Goal: Information Seeking & Learning: Learn about a topic

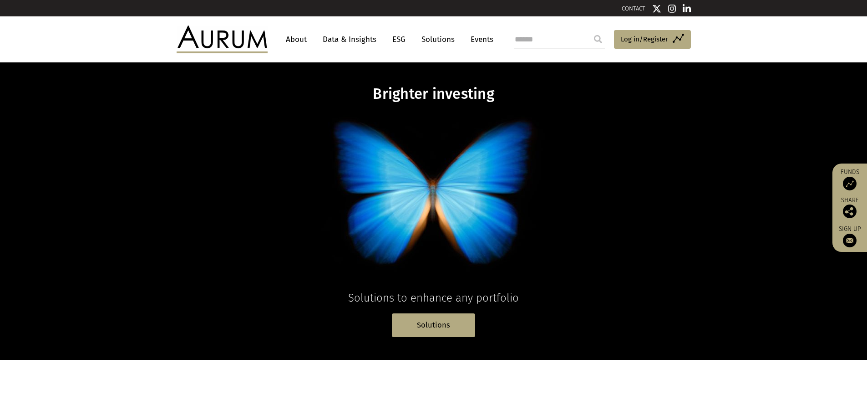
click at [348, 36] on link "Data & Insights" at bounding box center [349, 39] width 63 height 17
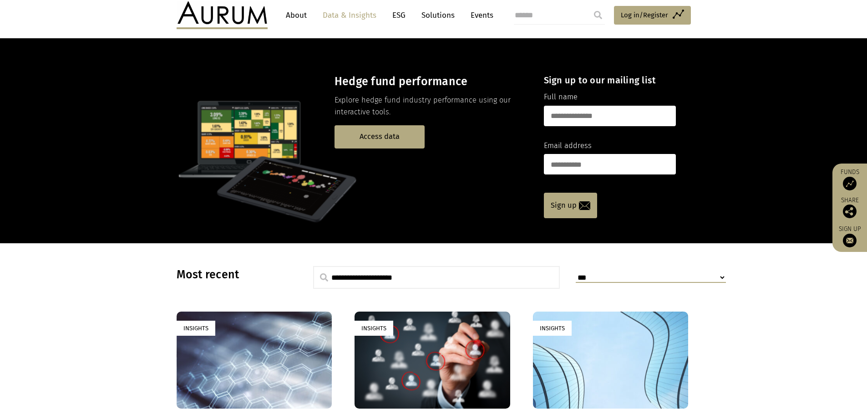
scroll to position [91, 0]
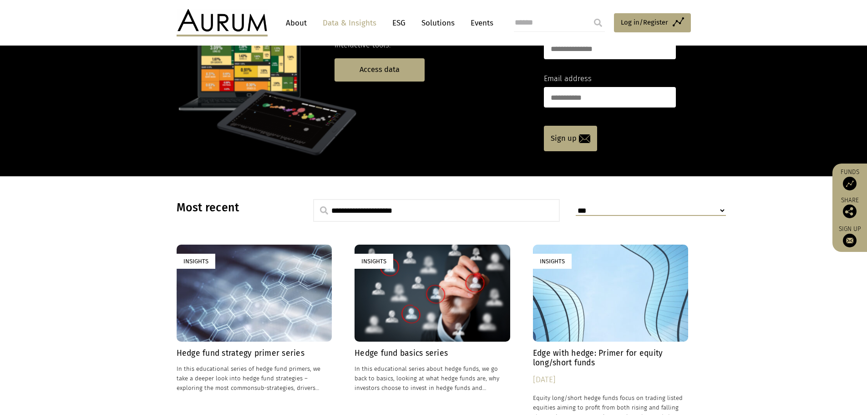
click at [267, 353] on h4 "Hedge fund strategy primer series" at bounding box center [255, 353] width 156 height 10
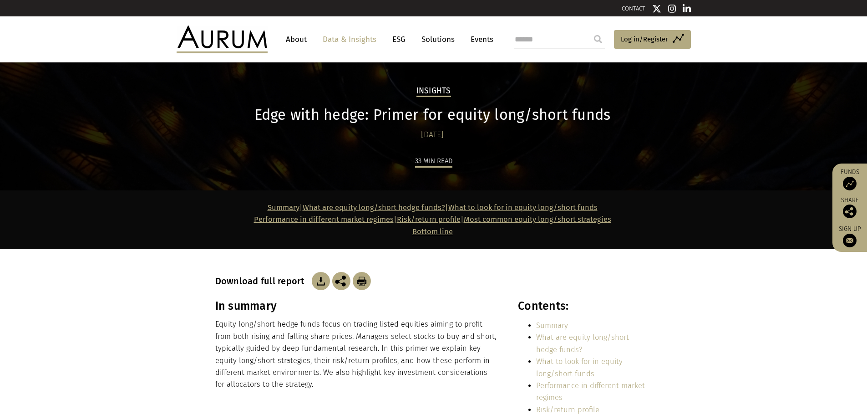
click at [354, 38] on link "Data & Insights" at bounding box center [349, 39] width 63 height 17
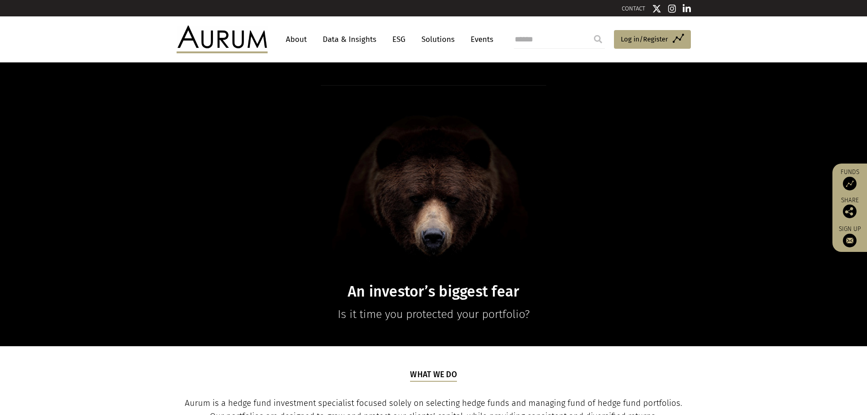
click at [332, 39] on link "Data & Insights" at bounding box center [349, 39] width 63 height 17
